Goal: Transaction & Acquisition: Purchase product/service

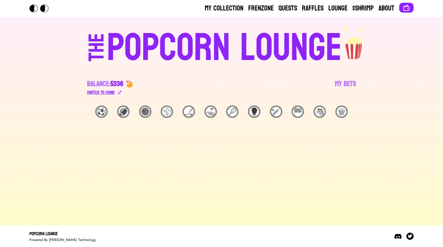
click at [113, 91] on div "Switch to $ OINK" at bounding box center [101, 92] width 28 height 7
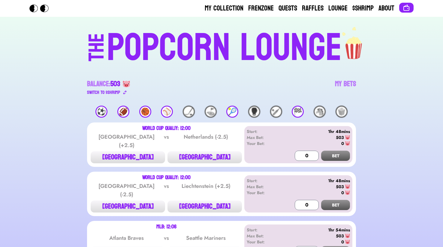
click at [120, 110] on div "🏈" at bounding box center [123, 112] width 12 height 12
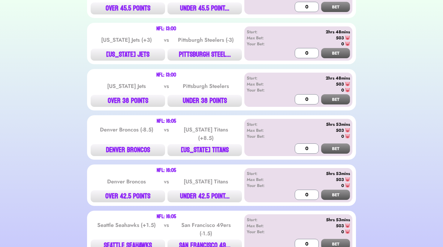
scroll to position [765, 0]
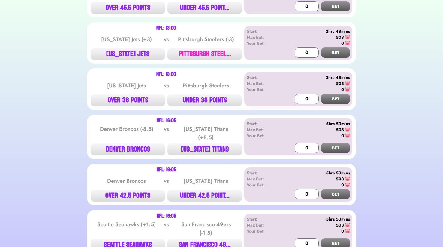
click at [203, 53] on button "PITTSBURGH STEEL..." at bounding box center [204, 54] width 74 height 12
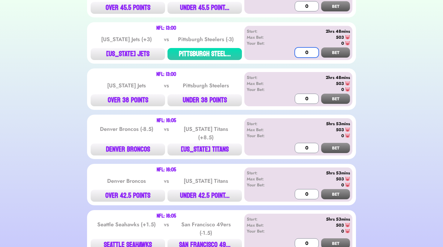
click at [310, 48] on input "0" at bounding box center [307, 52] width 24 height 10
click at [339, 52] on button "BET" at bounding box center [335, 52] width 29 height 10
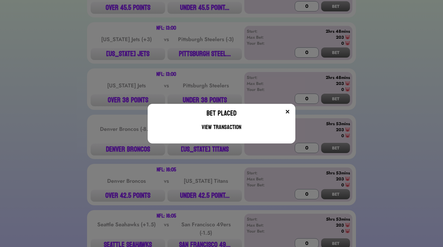
click at [287, 110] on img at bounding box center [287, 111] width 5 height 5
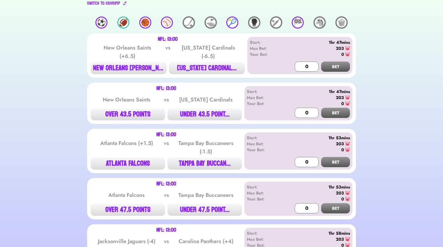
scroll to position [0, 0]
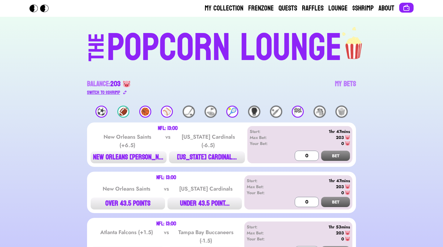
click at [106, 94] on div "Switch to $ SHRIMP" at bounding box center [103, 92] width 33 height 7
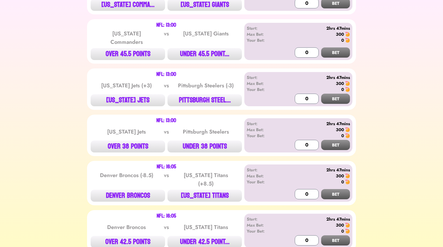
scroll to position [719, 0]
click at [193, 100] on button "PITTSBURGH STEEL..." at bounding box center [204, 100] width 74 height 12
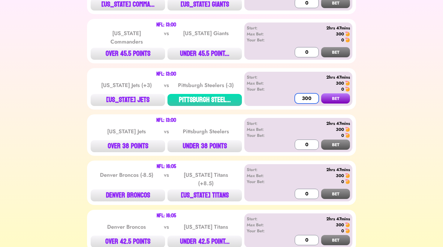
click at [314, 98] on input "300" at bounding box center [307, 98] width 24 height 10
click at [347, 99] on button "BET" at bounding box center [335, 98] width 29 height 10
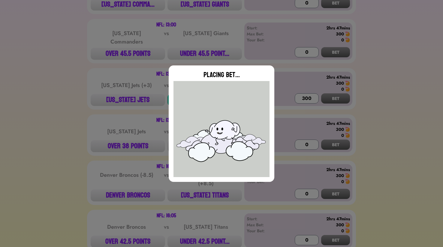
type input "0"
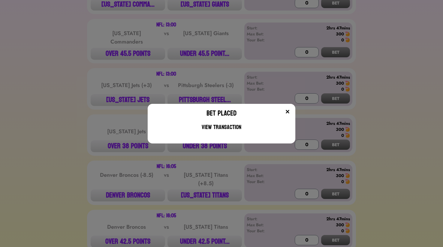
click at [290, 112] on button at bounding box center [287, 112] width 6 height 6
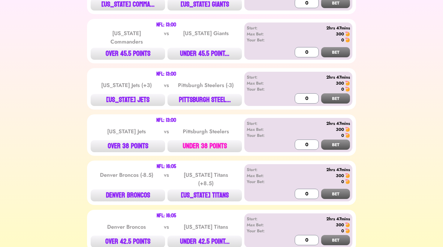
click at [195, 145] on button "UNDER 38 POINTS" at bounding box center [204, 146] width 74 height 12
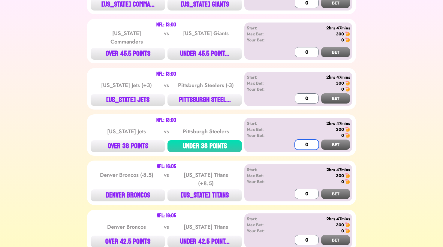
click at [314, 143] on input "0" at bounding box center [307, 145] width 24 height 10
click at [339, 146] on button "BET" at bounding box center [335, 145] width 29 height 10
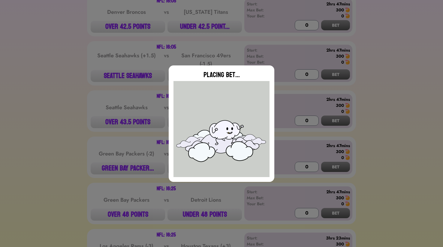
type input "0"
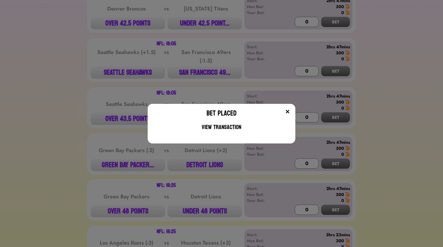
scroll to position [938, 0]
click at [288, 110] on img at bounding box center [287, 111] width 5 height 5
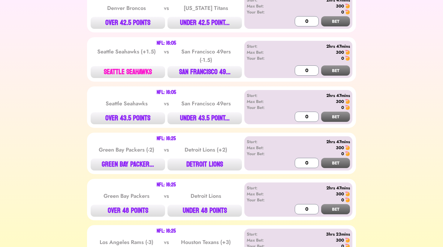
click at [150, 66] on button "SEATTLE SEAHAWKS" at bounding box center [128, 72] width 74 height 12
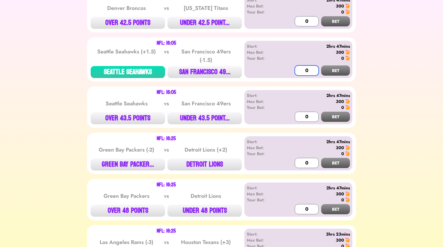
click at [300, 66] on input "0" at bounding box center [307, 70] width 24 height 10
click at [344, 65] on button "BET" at bounding box center [335, 70] width 29 height 10
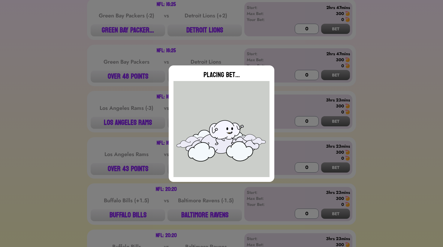
scroll to position [1072, 0]
type input "0"
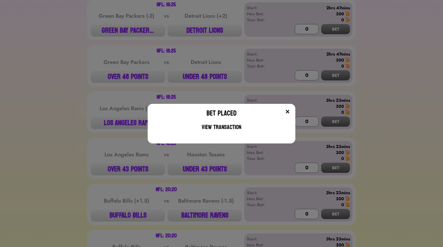
click at [206, 26] on div "Bet Placed View Transaction" at bounding box center [221, 123] width 443 height 247
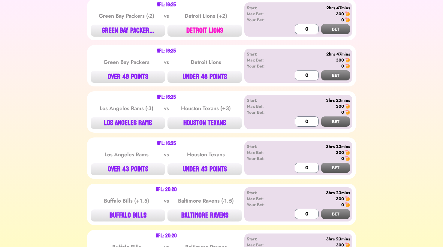
click at [201, 28] on button "DETROIT LIONS" at bounding box center [204, 31] width 74 height 12
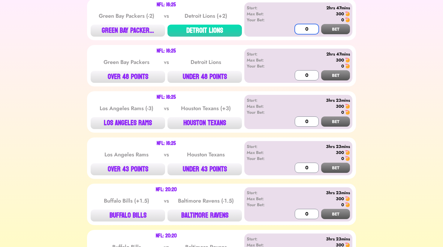
click at [312, 24] on input "0" at bounding box center [307, 29] width 24 height 10
click at [342, 29] on button "BET" at bounding box center [335, 29] width 29 height 10
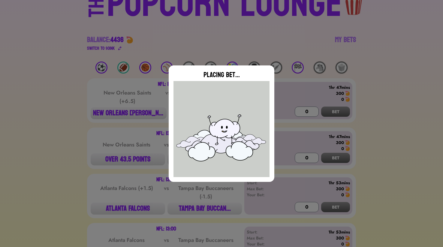
scroll to position [0, 0]
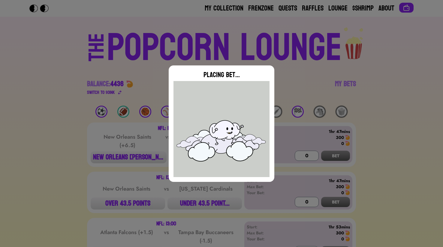
type input "0"
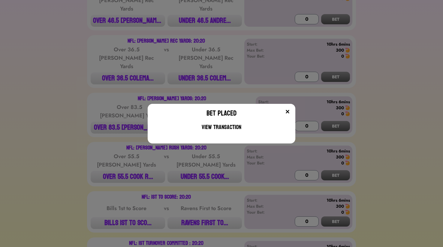
scroll to position [1511, 0]
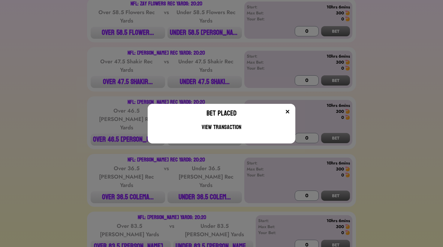
click at [381, 49] on div "Bet Placed View Transaction" at bounding box center [221, 123] width 443 height 247
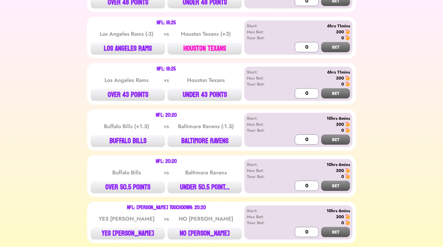
scroll to position [1147, 0]
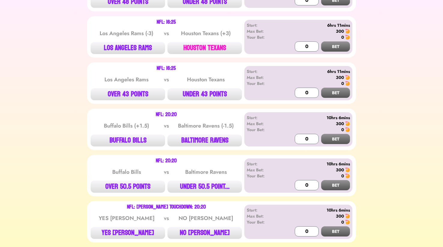
click at [205, 42] on button "HOUSTON TEXANS" at bounding box center [204, 48] width 74 height 12
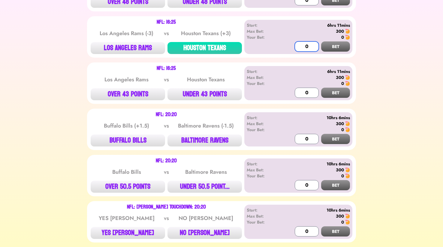
click at [311, 43] on input "0" at bounding box center [307, 46] width 24 height 10
click at [343, 44] on button "BET" at bounding box center [335, 46] width 29 height 10
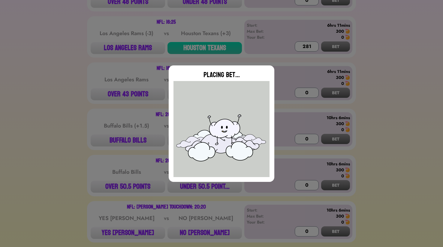
type input "0"
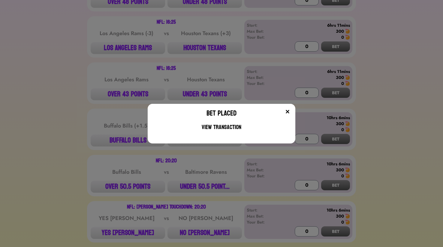
click at [288, 112] on img at bounding box center [287, 111] width 5 height 5
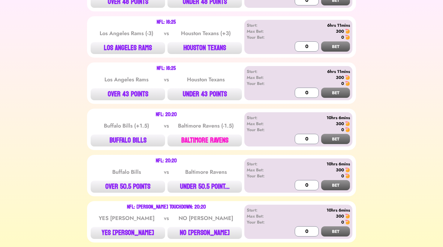
click at [224, 135] on button "BALTIMORE RAVENS" at bounding box center [204, 140] width 74 height 12
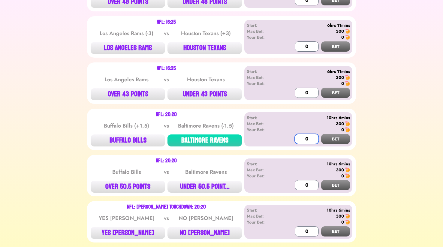
click at [298, 135] on input "0" at bounding box center [307, 139] width 24 height 10
click at [346, 129] on div "0" at bounding box center [315, 130] width 69 height 6
click at [344, 134] on button "BET" at bounding box center [335, 139] width 29 height 10
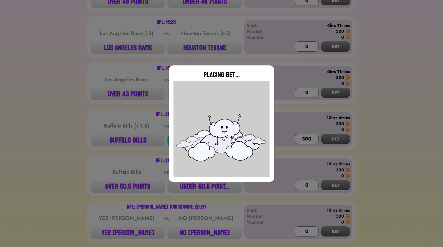
type input "0"
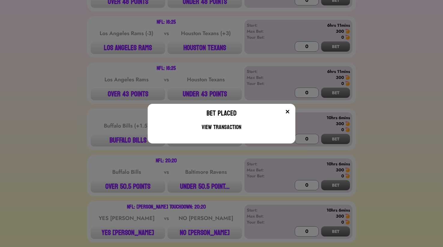
click at [286, 109] on button at bounding box center [287, 112] width 6 height 6
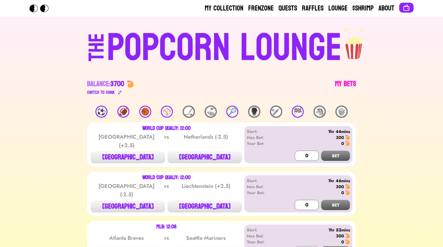
click at [351, 79] on link "My Bets" at bounding box center [345, 87] width 21 height 17
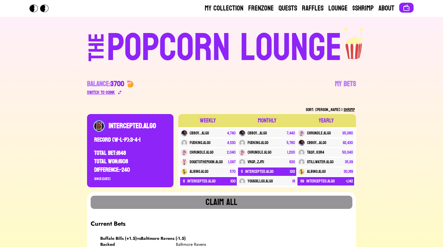
click at [106, 94] on div "Switch to $ OINK" at bounding box center [101, 92] width 28 height 7
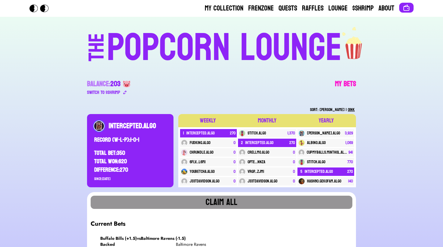
click at [345, 86] on link "My Bets" at bounding box center [345, 87] width 21 height 17
click at [341, 7] on link "Lounge" at bounding box center [337, 9] width 19 height 10
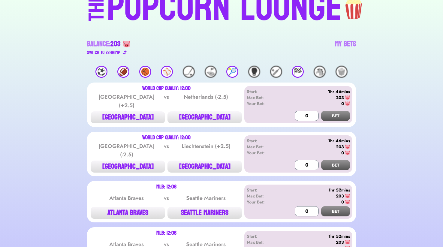
scroll to position [71, 0]
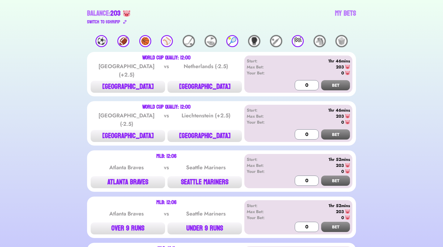
click at [124, 38] on div "🏈" at bounding box center [123, 41] width 12 height 12
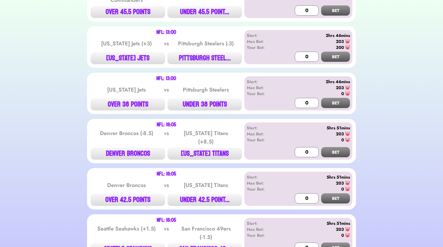
scroll to position [763, 0]
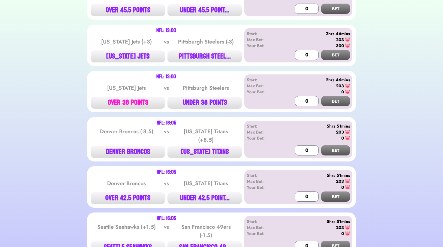
click at [146, 101] on button "OVER 38 POINTS" at bounding box center [128, 103] width 74 height 12
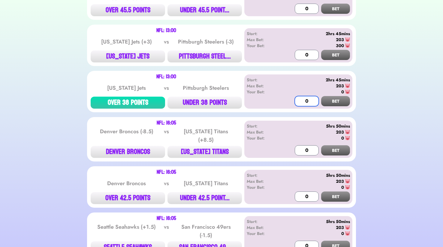
click at [305, 97] on input "0" at bounding box center [307, 101] width 24 height 10
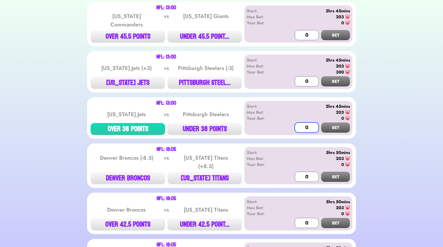
scroll to position [725, 0]
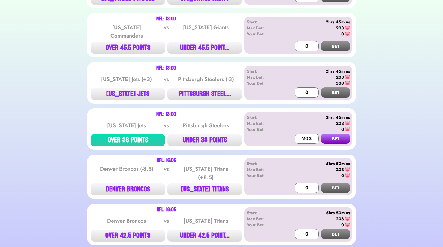
click at [339, 137] on button "BET" at bounding box center [335, 139] width 29 height 10
click at [192, 137] on button "UNDER 38 POINTS" at bounding box center [204, 140] width 74 height 12
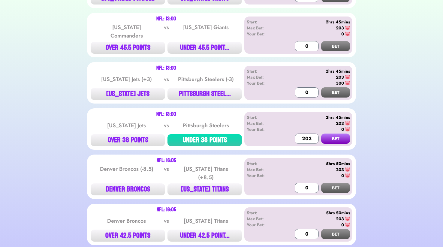
click at [339, 138] on button "BET" at bounding box center [335, 139] width 29 height 10
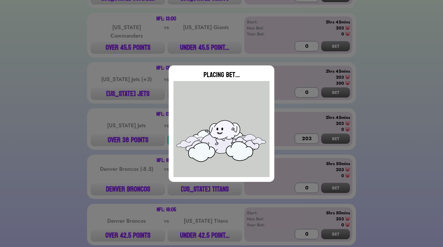
type input "0"
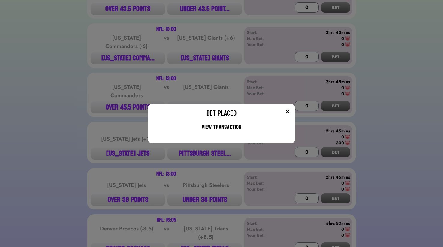
scroll to position [655, 0]
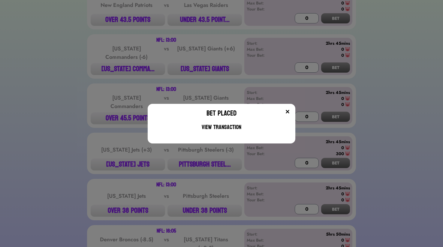
click at [287, 108] on div "Bet Placed View Transaction" at bounding box center [222, 124] width 148 height 40
click at [287, 110] on img at bounding box center [287, 111] width 5 height 5
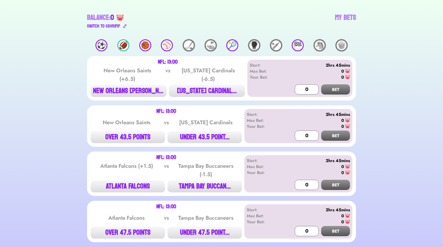
scroll to position [0, 0]
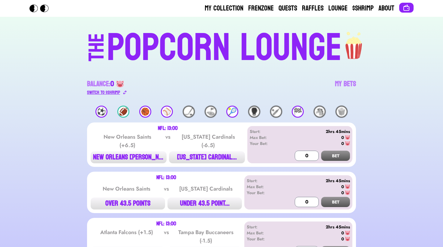
click at [119, 94] on div "Switch to $ SHRIMP" at bounding box center [103, 92] width 33 height 7
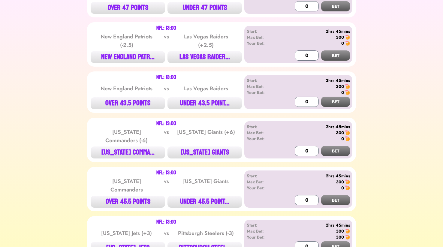
scroll to position [507, 0]
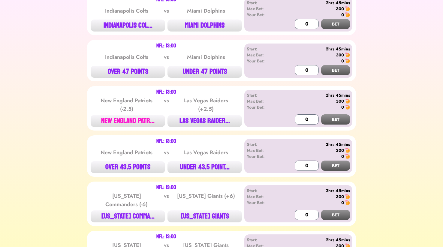
click at [134, 119] on button "NEW ENGLAND PATR..." at bounding box center [128, 121] width 74 height 12
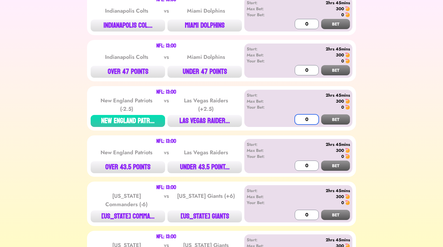
click at [308, 119] on input "0" at bounding box center [307, 119] width 24 height 10
click at [341, 120] on button "BET" at bounding box center [335, 119] width 29 height 10
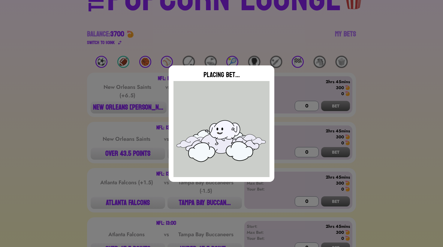
type input "0"
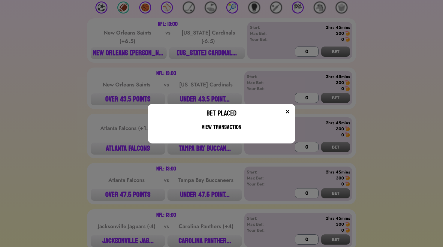
scroll to position [101, 0]
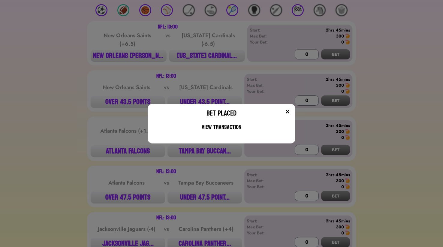
click at [285, 109] on button at bounding box center [287, 112] width 6 height 6
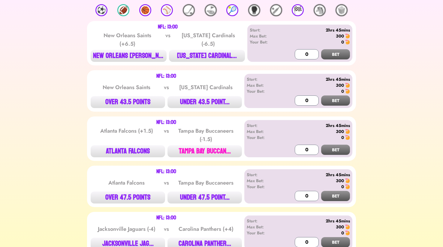
click at [218, 152] on button "TAMPA BAY BUCCAN..." at bounding box center [204, 151] width 74 height 12
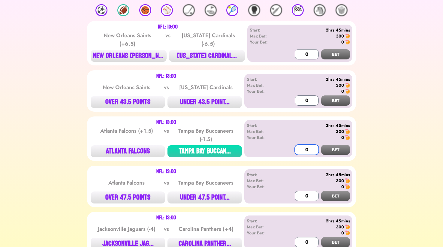
click at [313, 148] on input "0" at bounding box center [307, 150] width 24 height 10
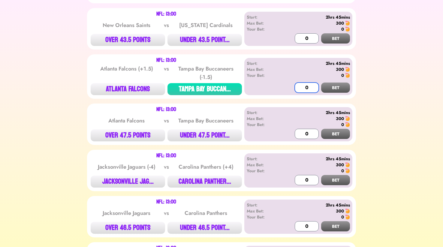
scroll to position [166, 0]
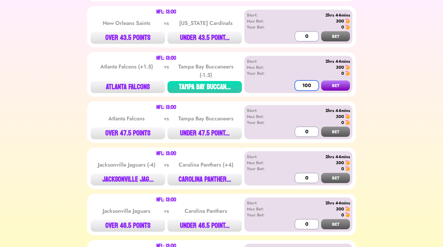
click at [308, 84] on input "100" at bounding box center [307, 85] width 24 height 10
drag, startPoint x: 302, startPoint y: 85, endPoint x: 289, endPoint y: 86, distance: 13.8
click at [289, 86] on div "Start: 2hrs 44mins Max Bet: 300 Your Bet: 0 100 BET" at bounding box center [298, 74] width 108 height 37
click at [337, 86] on button "BET" at bounding box center [335, 85] width 29 height 10
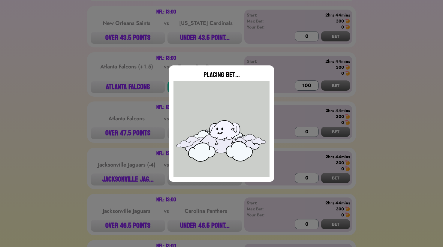
type input "0"
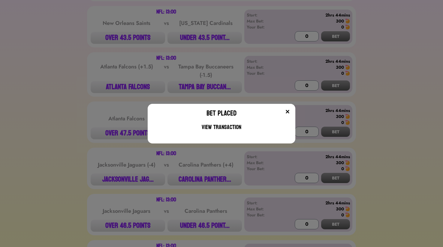
click at [287, 112] on img at bounding box center [287, 111] width 5 height 5
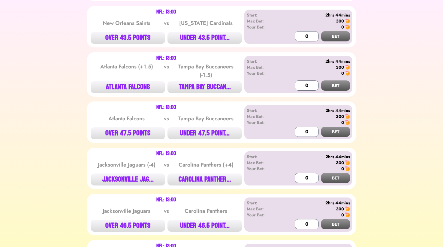
scroll to position [0, 0]
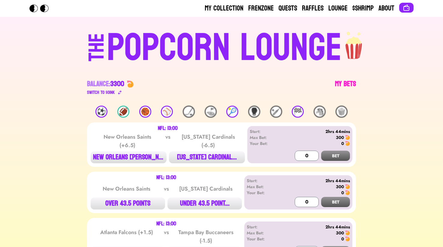
click at [349, 82] on link "My Bets" at bounding box center [345, 87] width 21 height 17
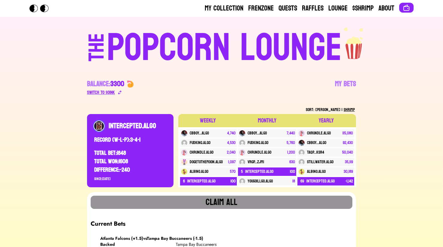
click at [110, 92] on div "Switch to $ OINK" at bounding box center [101, 92] width 28 height 7
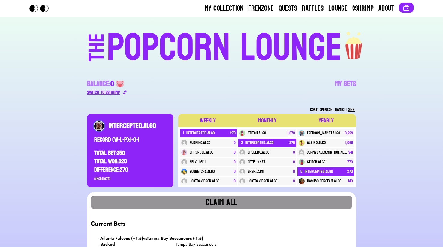
click at [118, 90] on div "Switch to $ SHRIMP" at bounding box center [103, 92] width 33 height 7
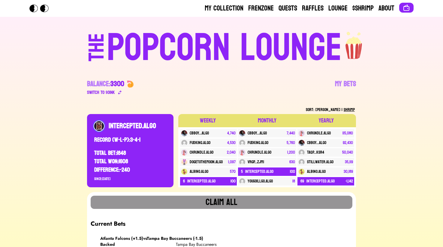
scroll to position [5, 0]
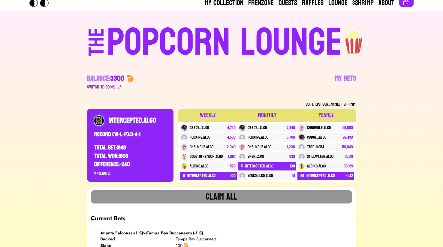
click at [104, 86] on div "Switch to $ OINK" at bounding box center [101, 86] width 28 height 7
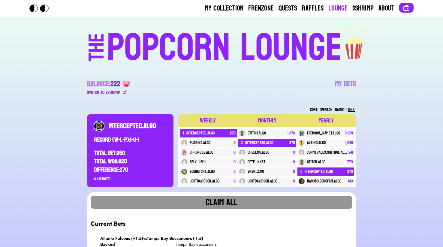
click at [344, 5] on link "Lounge" at bounding box center [337, 9] width 19 height 10
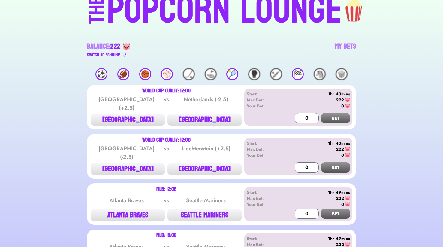
scroll to position [38, 0]
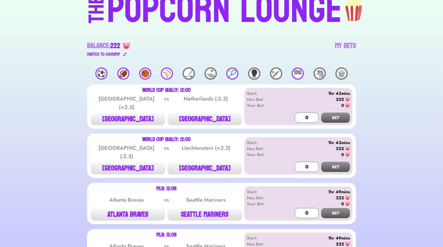
click at [147, 77] on div "🏀" at bounding box center [145, 74] width 12 height 12
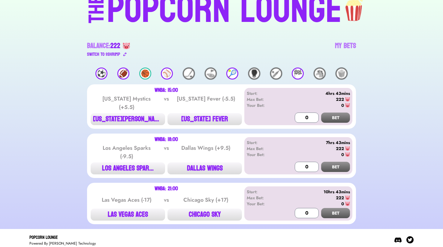
click at [121, 72] on div "🏈" at bounding box center [123, 74] width 12 height 12
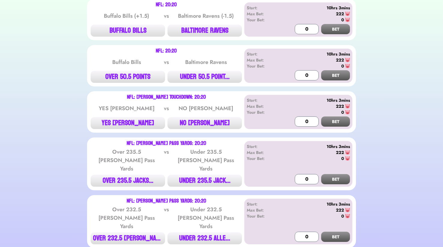
scroll to position [1225, 0]
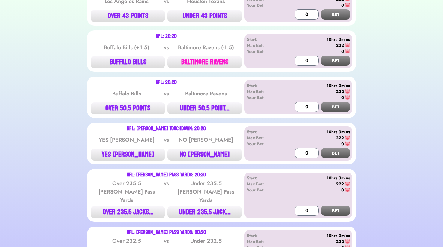
click at [206, 62] on button "BALTIMORE RAVENS" at bounding box center [204, 62] width 74 height 12
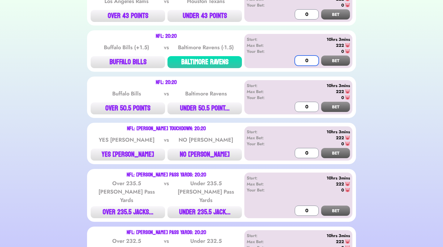
click at [304, 57] on input "0" at bounding box center [307, 61] width 24 height 10
click at [336, 58] on button "BET" at bounding box center [335, 61] width 29 height 10
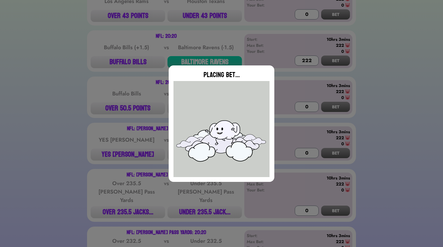
type input "0"
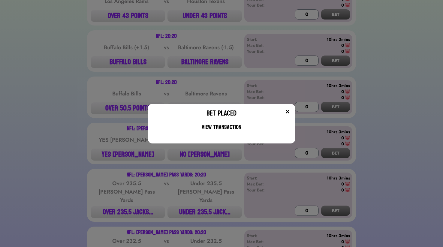
click at [290, 108] on div "Bet Placed View Transaction" at bounding box center [222, 124] width 148 height 40
click at [283, 111] on div at bounding box center [268, 115] width 46 height 12
click at [288, 111] on img at bounding box center [287, 111] width 5 height 5
